Goal: Transaction & Acquisition: Purchase product/service

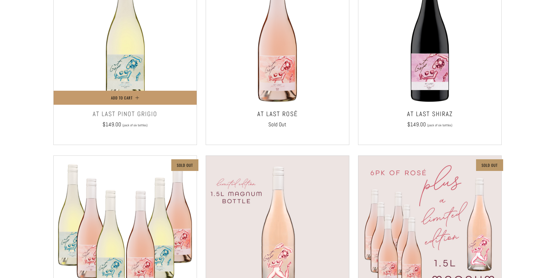
scroll to position [29, 0]
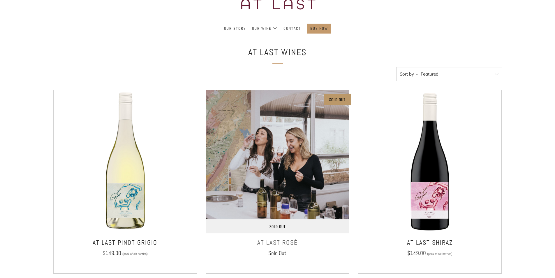
click at [285, 174] on img at bounding box center [277, 161] width 143 height 143
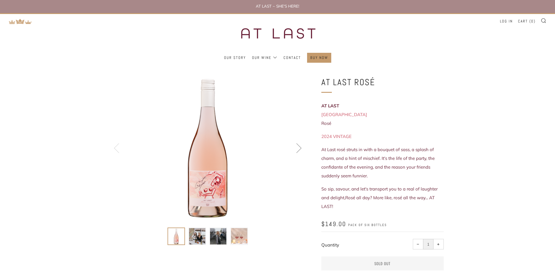
click at [209, 207] on div at bounding box center [207, 147] width 145 height 145
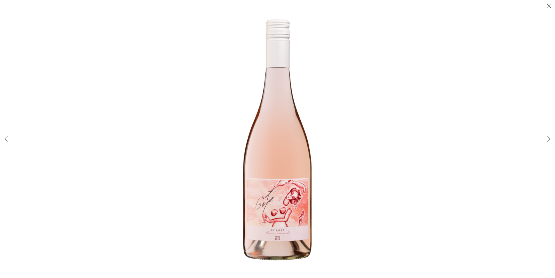
click at [100, 108] on div at bounding box center [277, 139] width 555 height 278
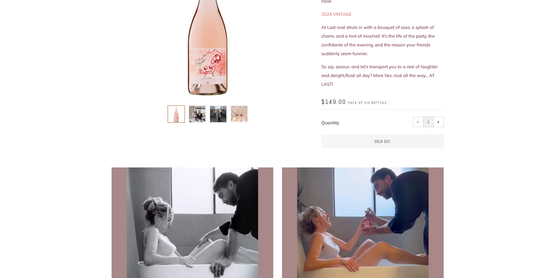
scroll to position [26, 0]
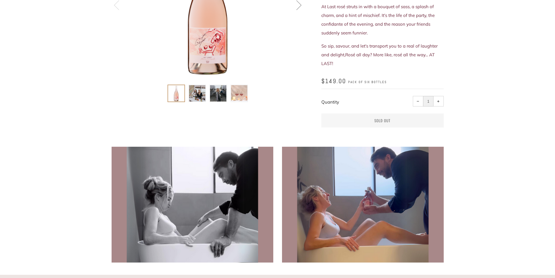
scroll to position [26, 0]
